Goal: Information Seeking & Learning: Learn about a topic

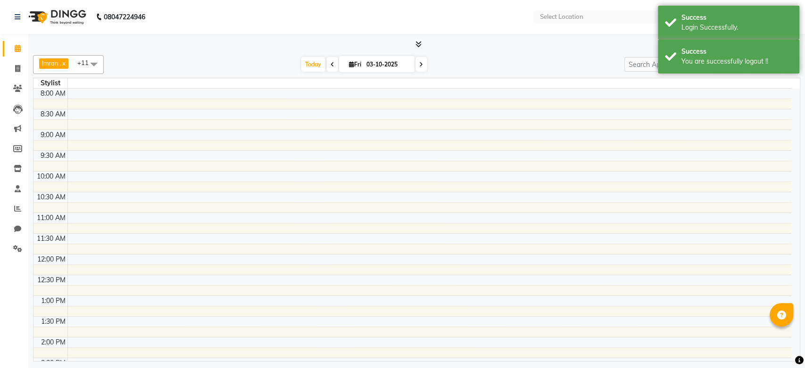
select select "en"
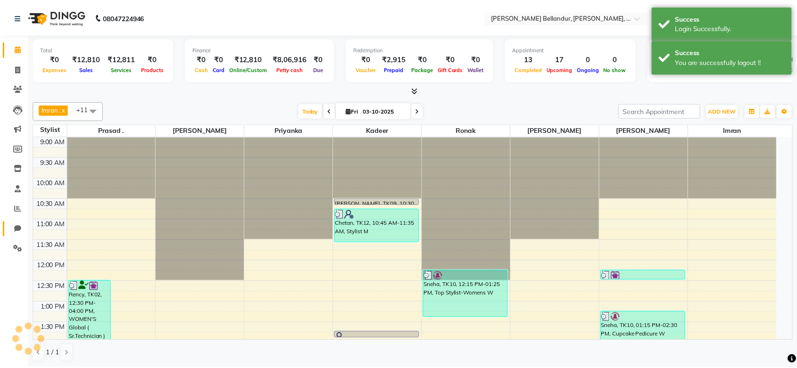
scroll to position [290, 0]
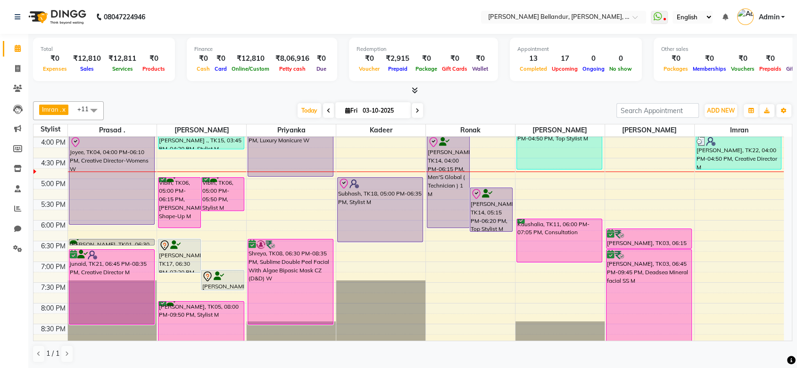
click at [418, 111] on span at bounding box center [417, 110] width 11 height 15
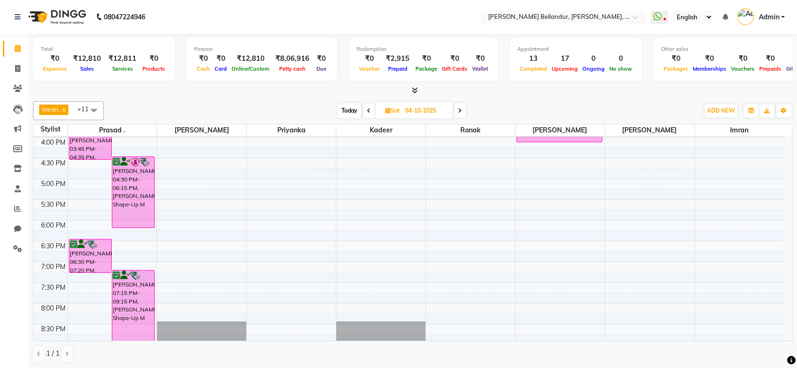
click at [459, 109] on icon at bounding box center [460, 111] width 4 height 6
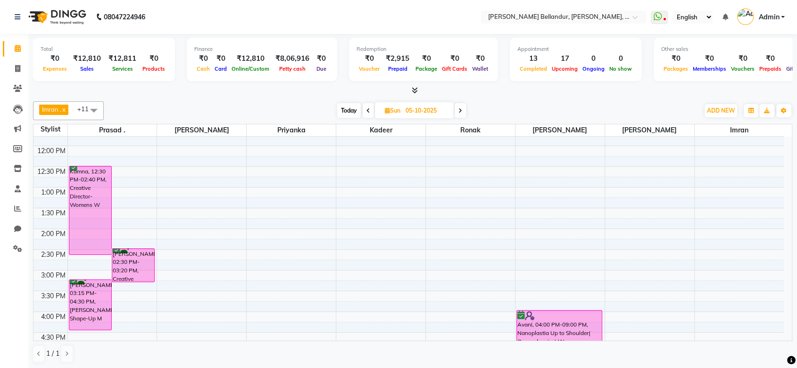
scroll to position [115, 0]
click at [457, 109] on span at bounding box center [460, 110] width 11 height 15
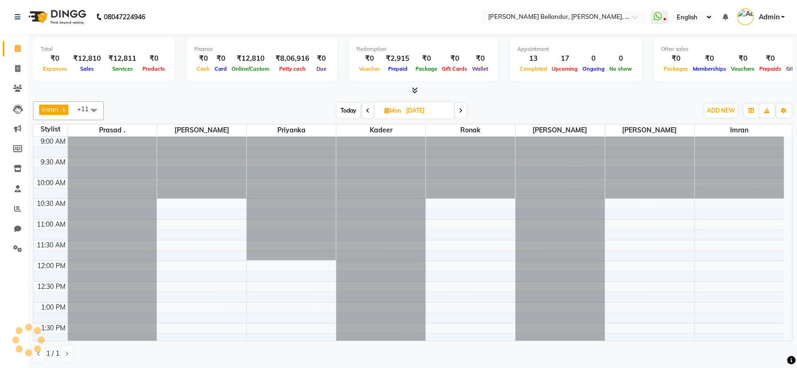
scroll to position [290, 0]
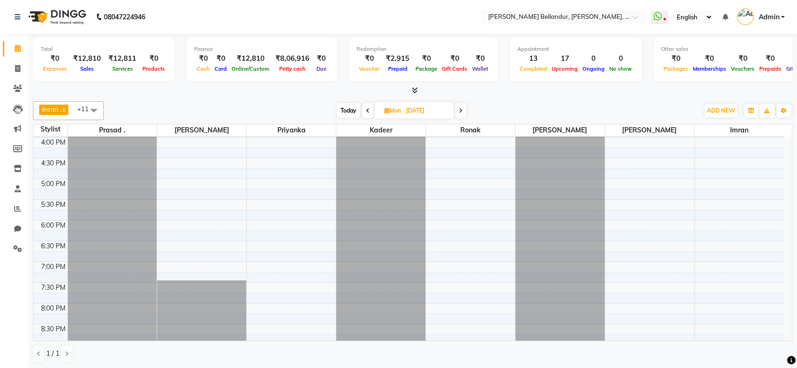
click at [457, 109] on span at bounding box center [460, 110] width 11 height 15
type input "[DATE]"
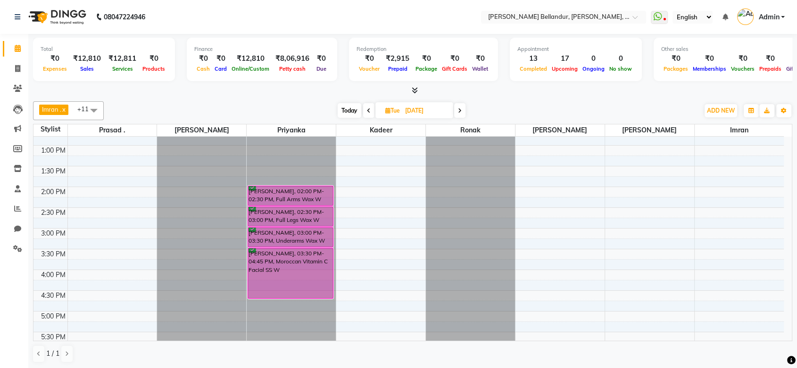
scroll to position [136, 0]
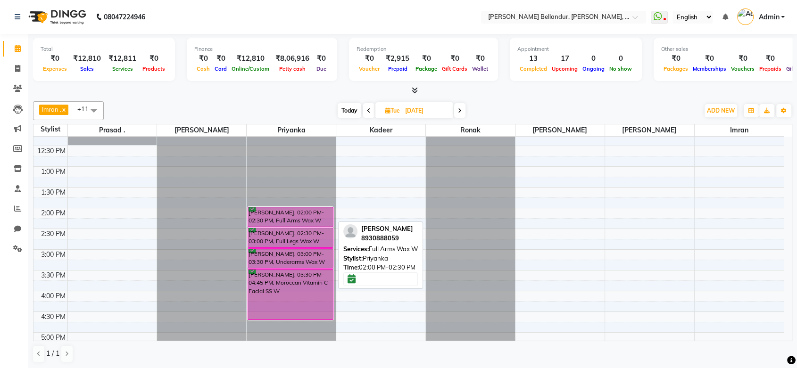
click at [286, 218] on div "[PERSON_NAME], 02:00 PM-02:30 PM, Full Arms Wax W" at bounding box center [290, 216] width 85 height 19
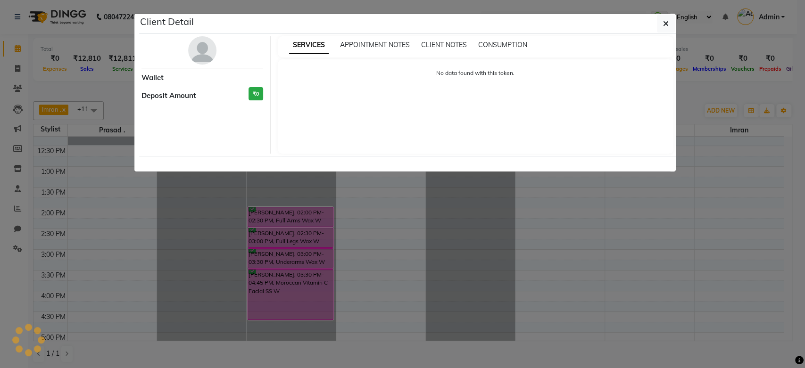
select select "6"
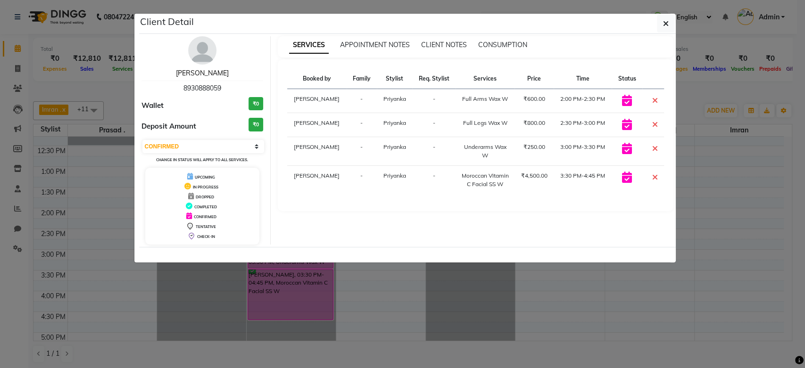
click at [204, 70] on link "[PERSON_NAME]" at bounding box center [202, 73] width 53 height 8
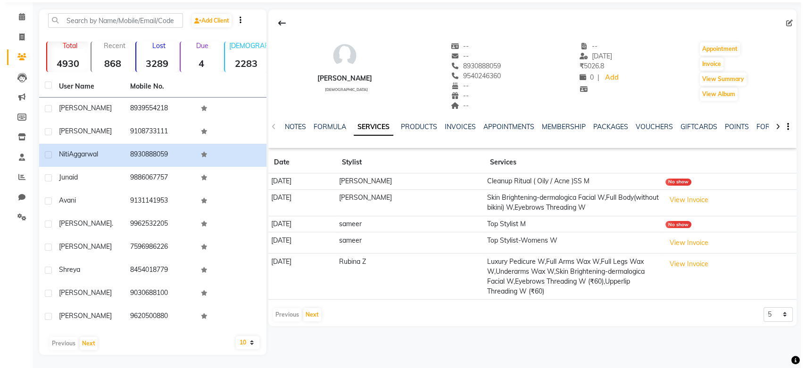
scroll to position [32, 0]
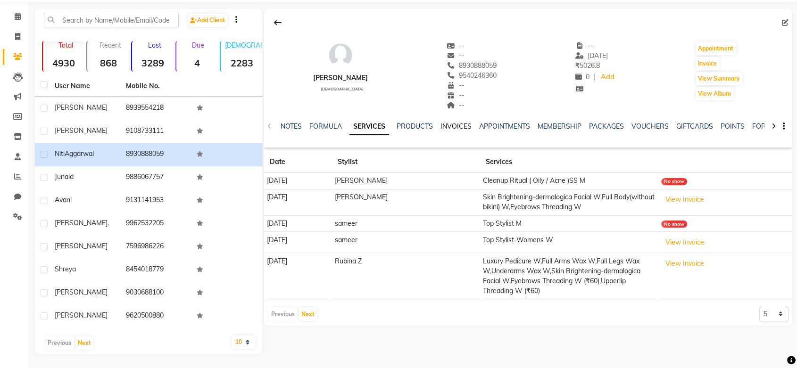
click at [448, 124] on link "INVOICES" at bounding box center [455, 126] width 31 height 8
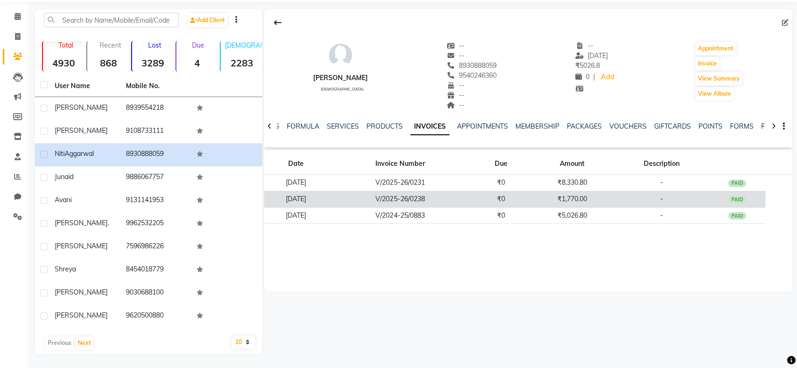
click at [569, 205] on td "₹1,770.00" at bounding box center [572, 199] width 85 height 17
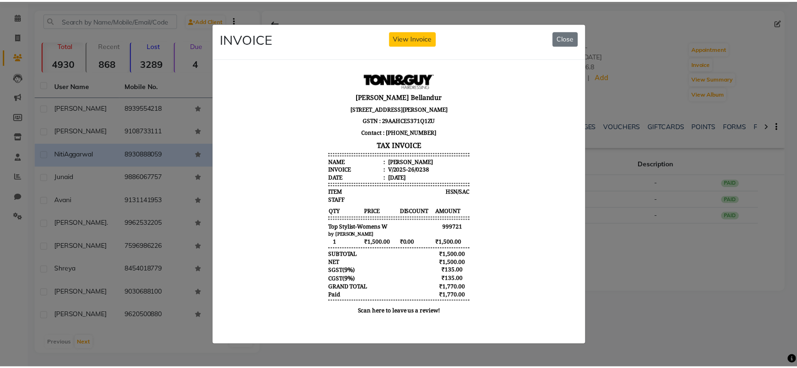
scroll to position [8, 0]
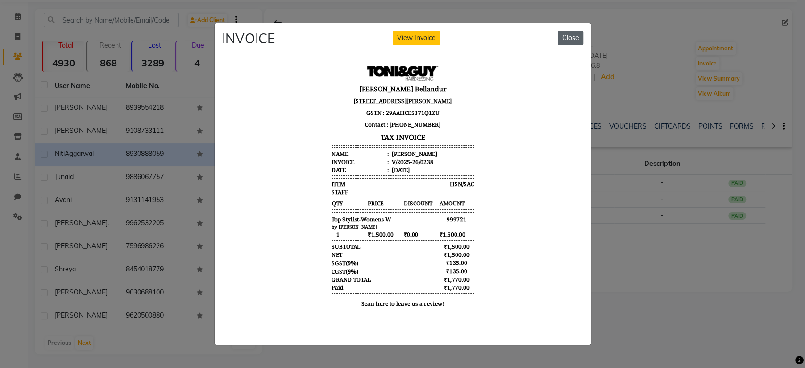
click at [559, 36] on button "Close" at bounding box center [570, 38] width 25 height 15
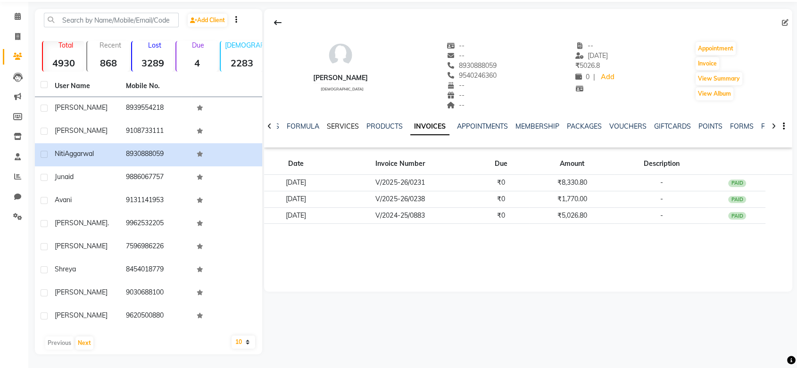
click at [335, 125] on link "SERVICES" at bounding box center [343, 126] width 32 height 8
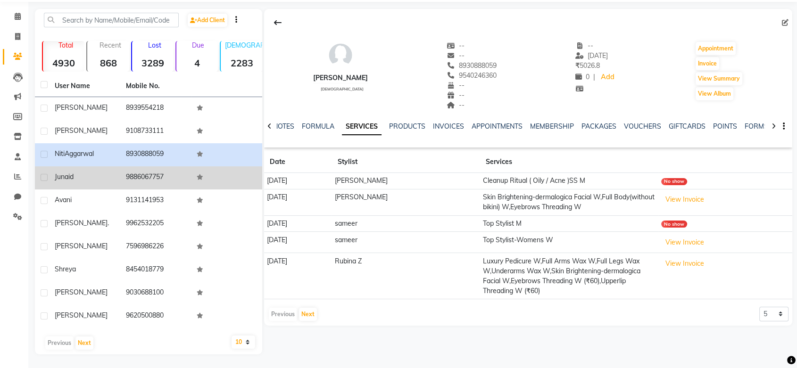
click at [140, 182] on td "9886067757" at bounding box center [155, 177] width 71 height 23
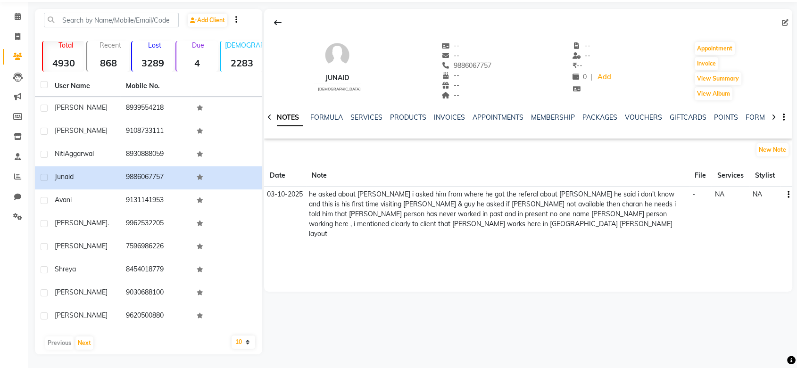
click at [355, 111] on div "NOTES FORMULA SERVICES PRODUCTS INVOICES APPOINTMENTS MEMBERSHIP PACKAGES VOUCH…" at bounding box center [528, 117] width 528 height 33
click at [360, 117] on link "SERVICES" at bounding box center [366, 117] width 32 height 8
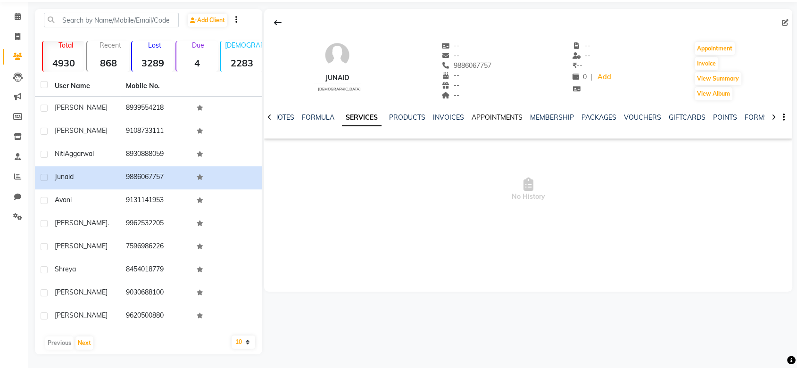
click at [509, 116] on link "APPOINTMENTS" at bounding box center [497, 117] width 51 height 8
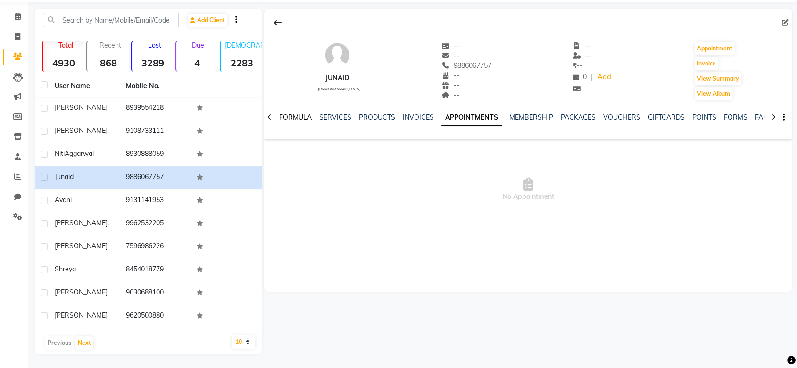
click at [300, 118] on link "FORMULA" at bounding box center [295, 117] width 33 height 8
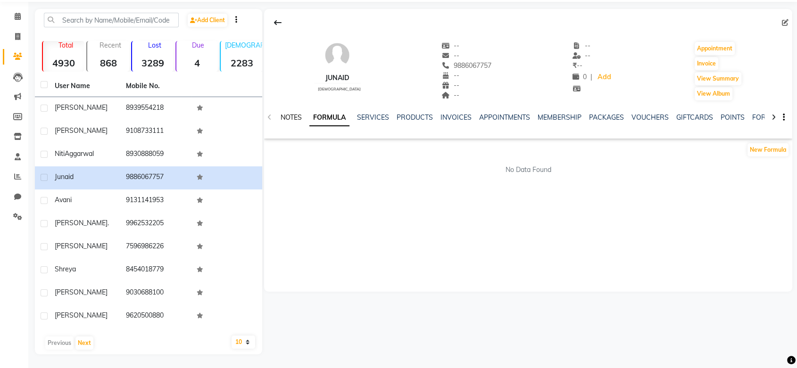
click at [300, 118] on link "NOTES" at bounding box center [291, 117] width 21 height 8
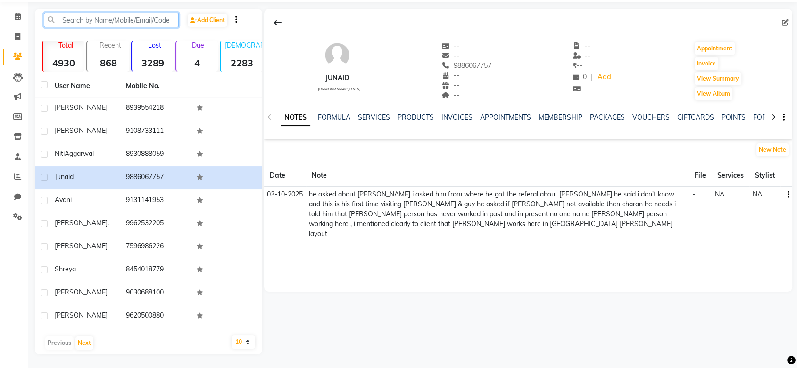
click at [150, 18] on input "text" at bounding box center [111, 20] width 135 height 15
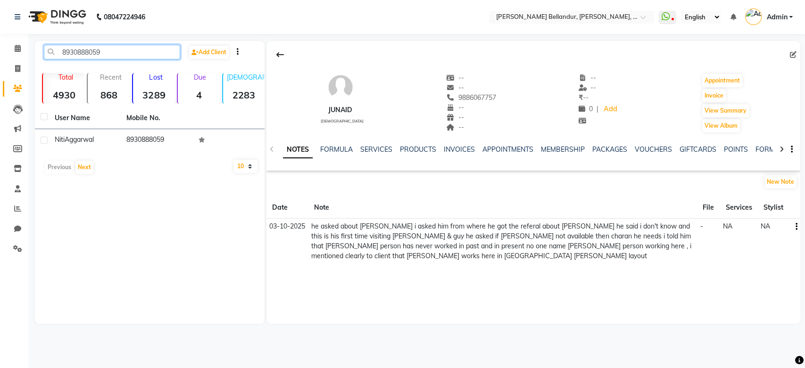
type input "8930888059"
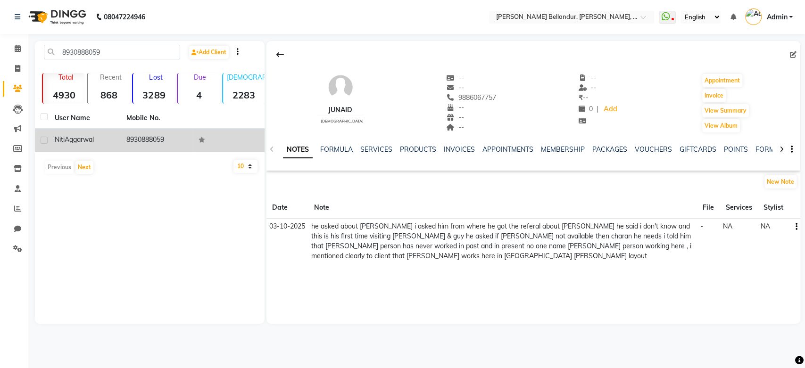
click at [161, 140] on td "8930888059" at bounding box center [157, 140] width 72 height 23
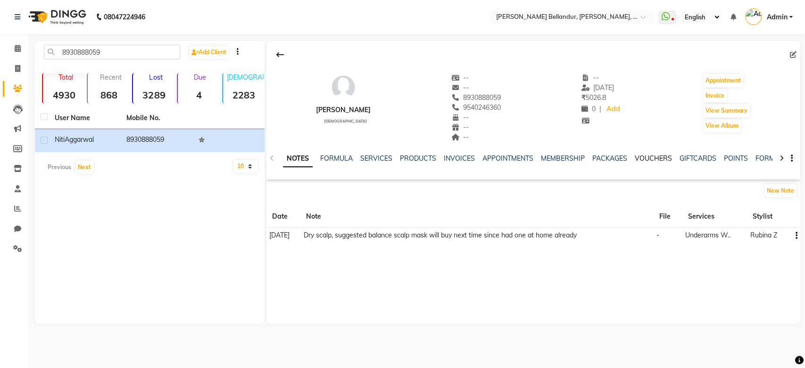
click at [646, 160] on link "VOUCHERS" at bounding box center [653, 158] width 37 height 8
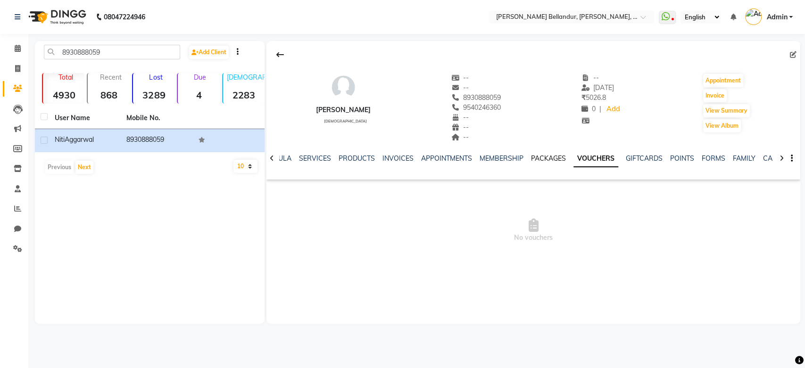
click at [554, 161] on link "PACKAGES" at bounding box center [548, 158] width 35 height 8
click at [606, 159] on link "VOUCHERS" at bounding box center [606, 158] width 37 height 8
click at [310, 160] on link "SERVICES" at bounding box center [315, 158] width 32 height 8
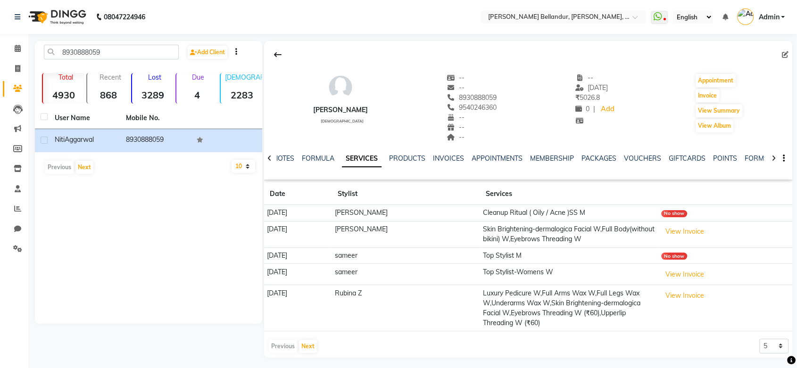
click at [771, 157] on icon at bounding box center [773, 158] width 4 height 7
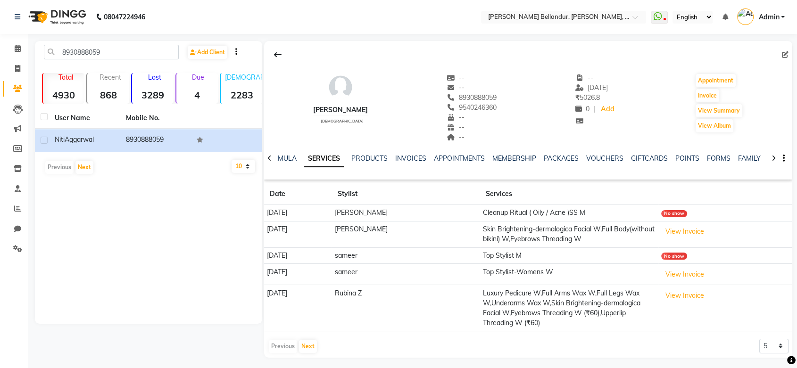
click at [771, 157] on icon at bounding box center [773, 158] width 4 height 7
click at [742, 156] on link "FAMILY" at bounding box center [741, 158] width 23 height 8
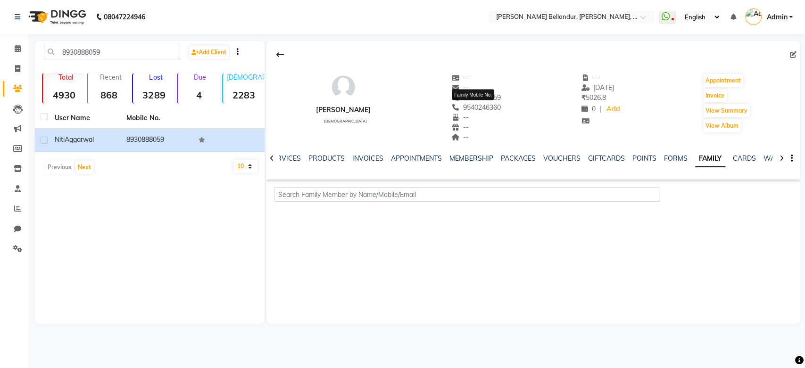
click at [468, 108] on span "9540246360" at bounding box center [476, 107] width 50 height 8
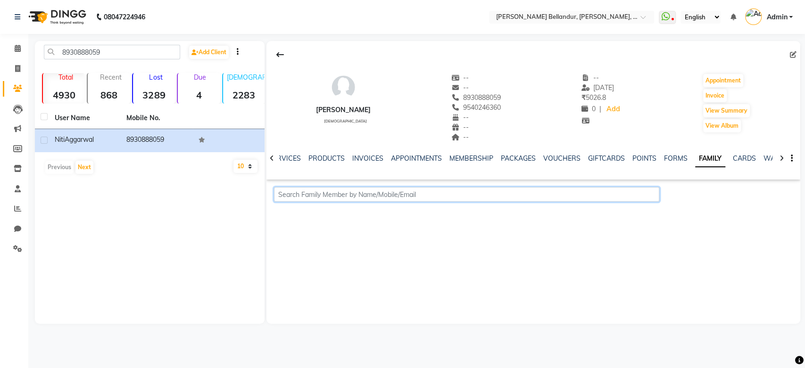
click at [528, 190] on input "text" at bounding box center [467, 194] width 386 height 15
click at [743, 160] on link "CARDS" at bounding box center [744, 158] width 23 height 8
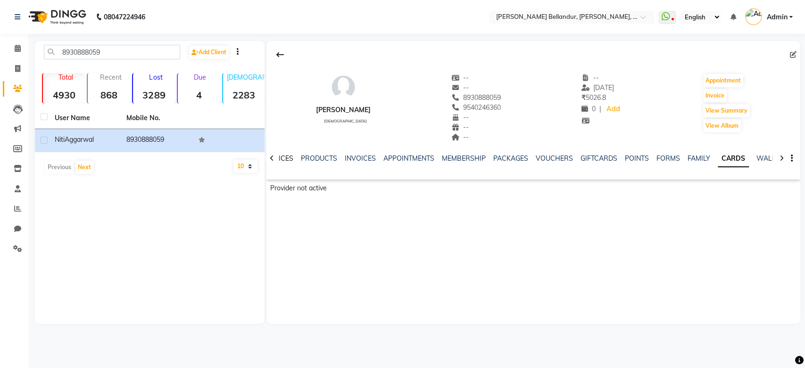
click at [281, 157] on link "SERVICES" at bounding box center [277, 158] width 32 height 8
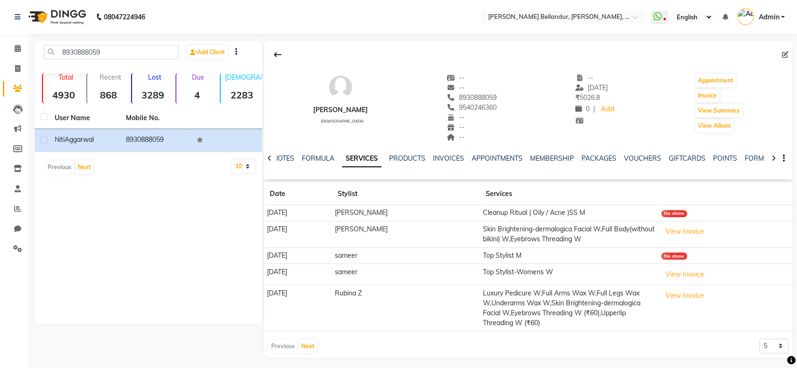
scroll to position [3, 0]
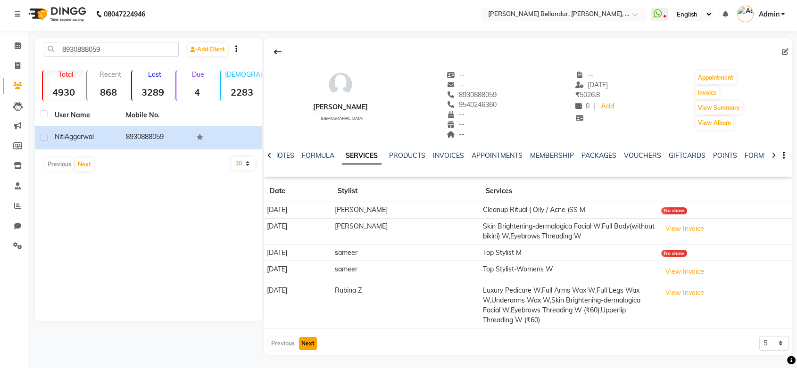
click at [304, 342] on button "Next" at bounding box center [308, 343] width 18 height 13
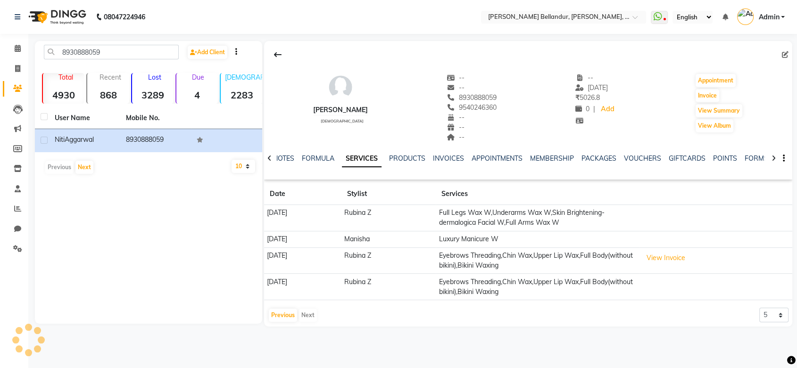
scroll to position [0, 0]
click at [290, 315] on button "Previous" at bounding box center [285, 315] width 28 height 13
